Goal: Task Accomplishment & Management: Use online tool/utility

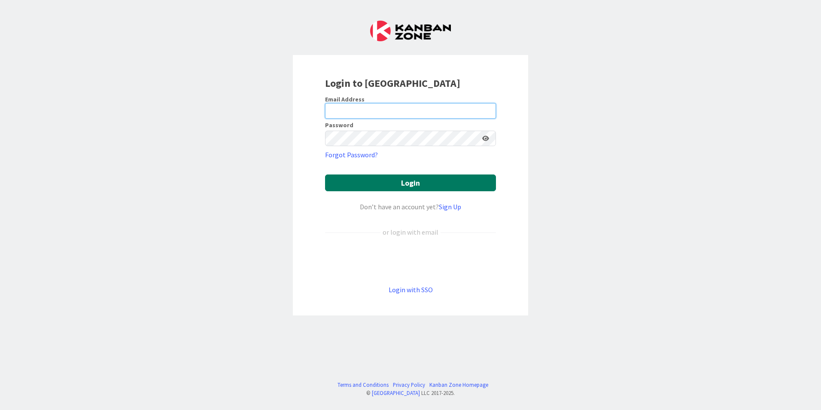
type input "[EMAIL_ADDRESS][DOMAIN_NAME]"
click at [422, 186] on button "Login" at bounding box center [410, 182] width 171 height 17
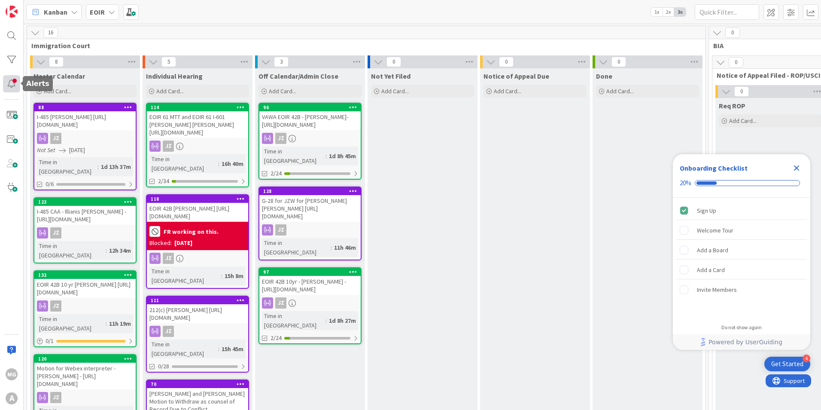
click at [11, 86] on div at bounding box center [11, 83] width 17 height 17
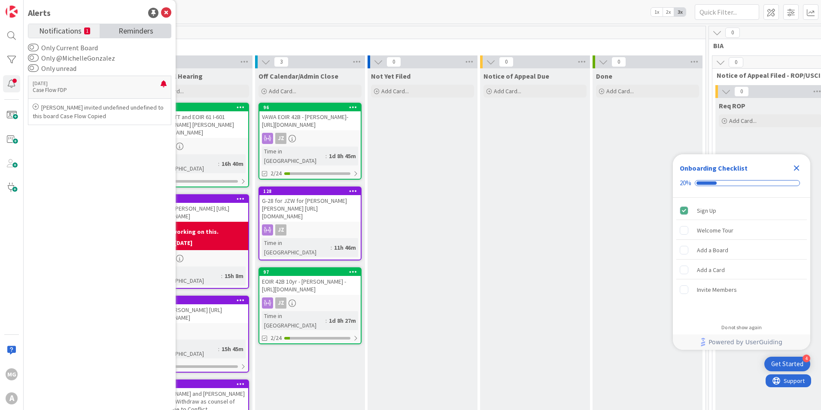
click at [129, 29] on span "Reminders" at bounding box center [135, 30] width 35 height 12
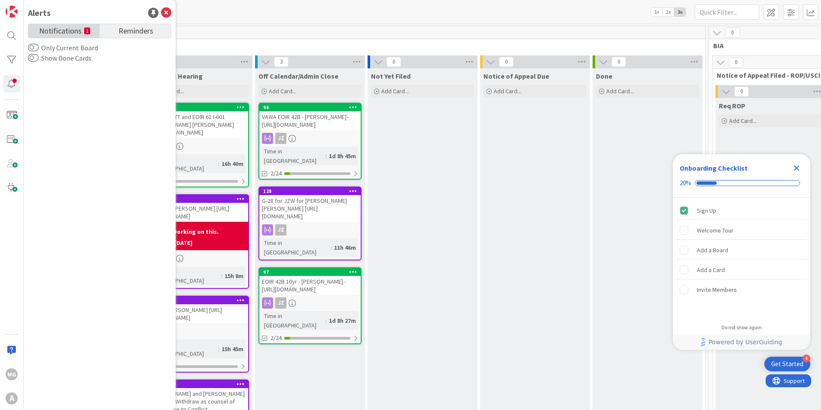
click at [61, 27] on span "Notifications" at bounding box center [60, 30] width 43 height 12
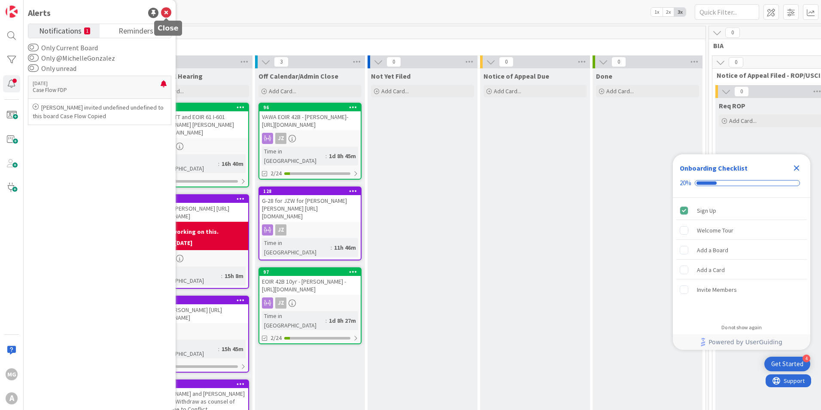
click at [166, 12] on icon at bounding box center [166, 13] width 10 height 10
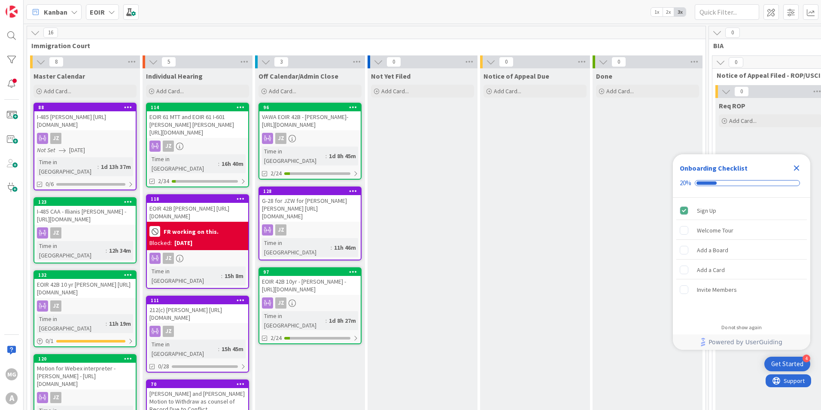
click at [184, 14] on div "Kanban EOIR 1x 2x 3x" at bounding box center [422, 12] width 797 height 24
click at [37, 34] on icon at bounding box center [34, 32] width 9 height 9
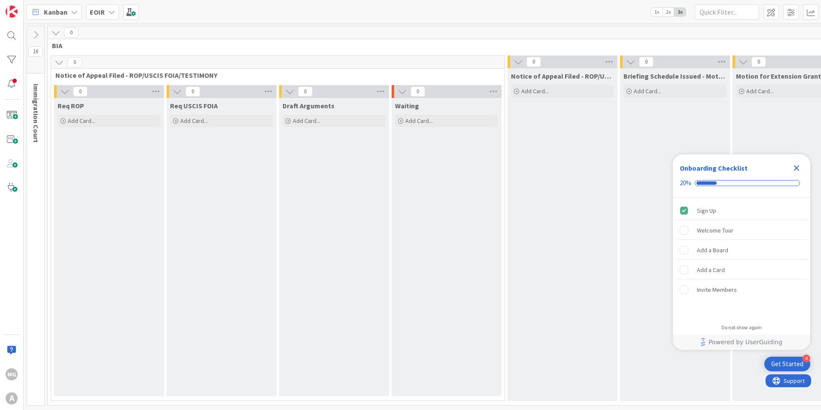
click at [37, 34] on icon at bounding box center [35, 34] width 9 height 9
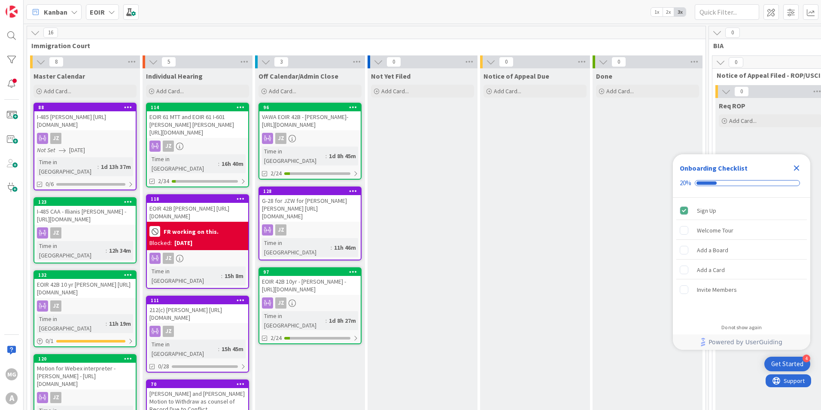
click at [37, 34] on icon at bounding box center [34, 32] width 9 height 9
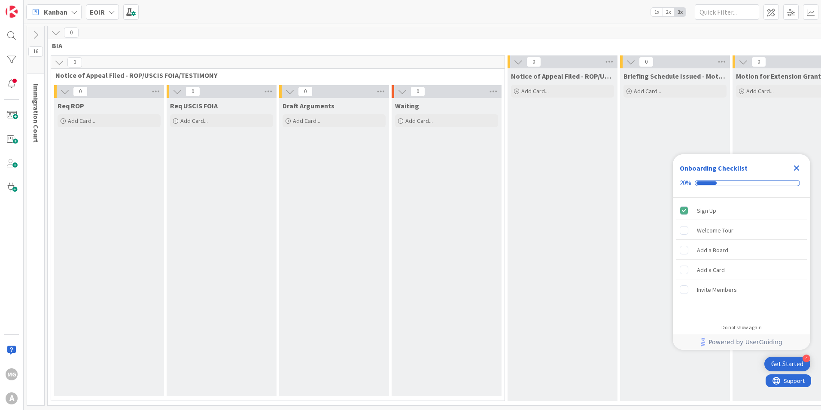
click at [37, 34] on icon at bounding box center [35, 34] width 9 height 9
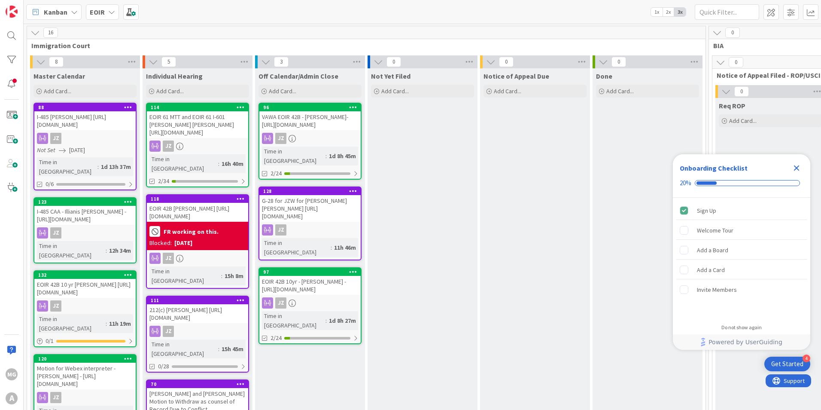
click at [112, 13] on icon at bounding box center [111, 12] width 7 height 7
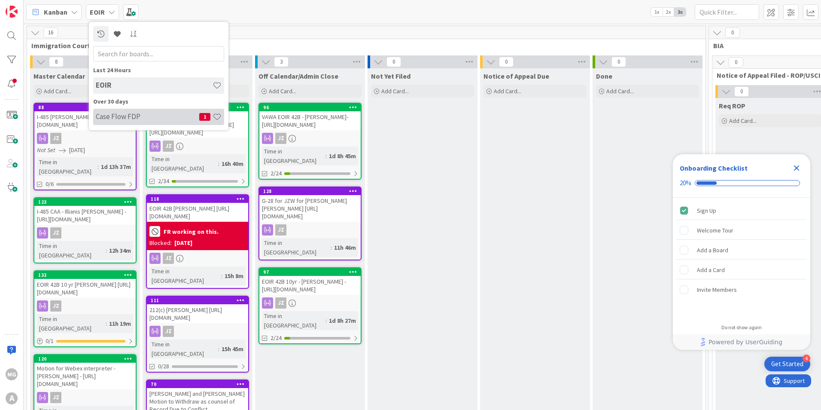
click at [128, 119] on h4 "Case Flow FDP" at bounding box center [147, 116] width 103 height 9
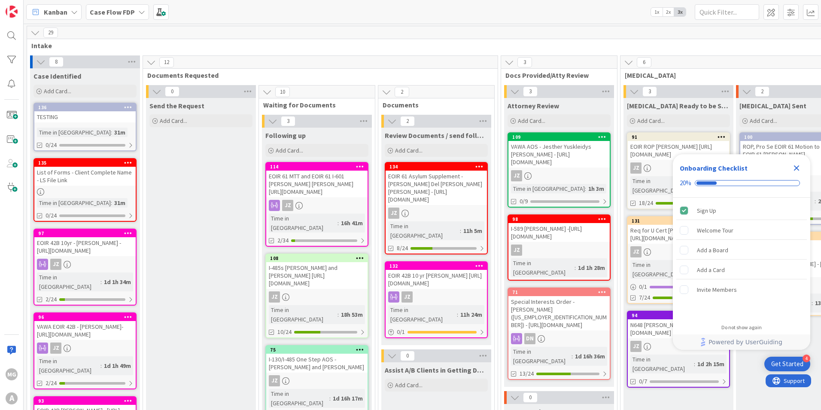
click at [799, 165] on icon "Close Checklist" at bounding box center [797, 168] width 6 height 6
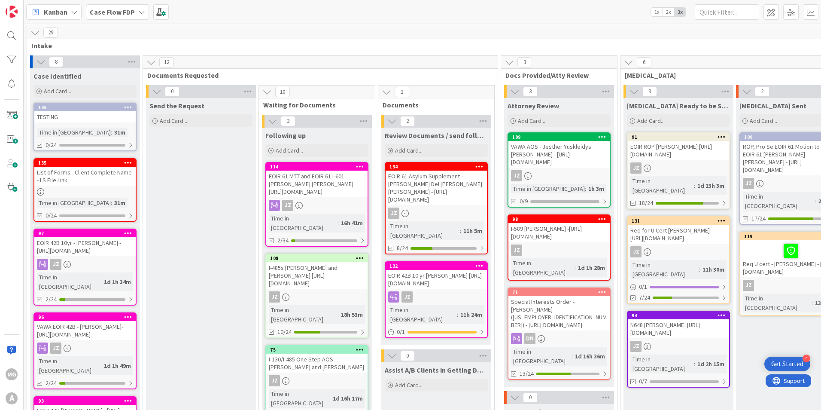
click at [792, 360] on div "Get Started" at bounding box center [787, 363] width 32 height 9
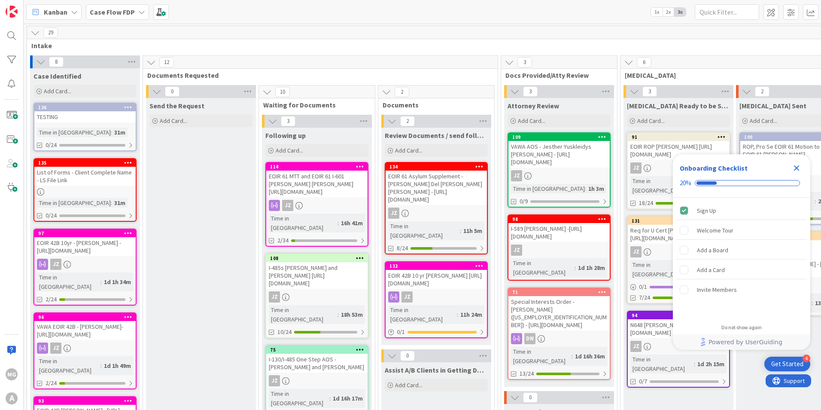
click at [678, 28] on div "29" at bounding box center [721, 32] width 1388 height 13
click at [798, 165] on icon "Close Checklist" at bounding box center [797, 168] width 6 height 6
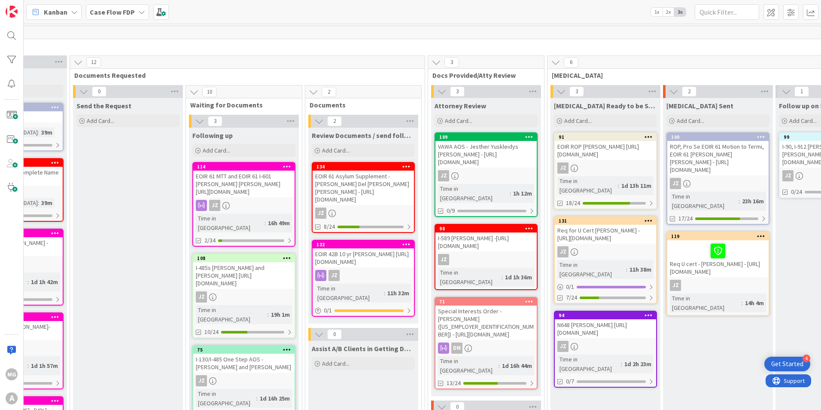
scroll to position [0, 73]
